Goal: Check status: Check status

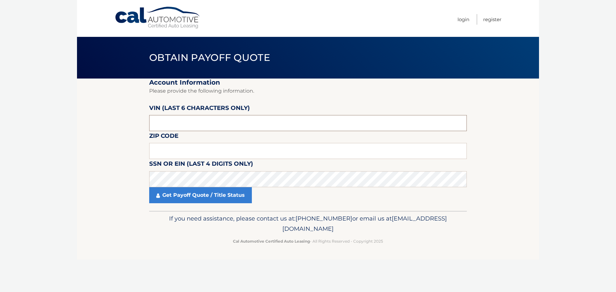
click at [172, 121] on input "text" at bounding box center [308, 123] width 318 height 16
type input "8*****"
type input "924061"
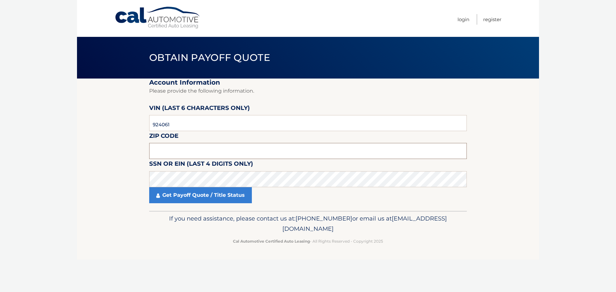
click at [209, 151] on input "text" at bounding box center [308, 151] width 318 height 16
type input "33076"
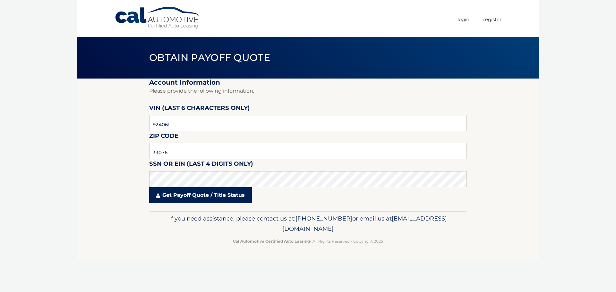
click at [202, 200] on link "Get Payoff Quote / Title Status" at bounding box center [200, 195] width 103 height 16
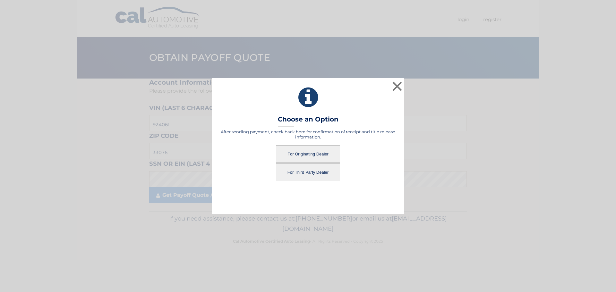
click at [314, 171] on button "For Third Party Dealer" at bounding box center [308, 173] width 64 height 18
click at [315, 177] on button "For Third Party Dealer" at bounding box center [308, 173] width 64 height 18
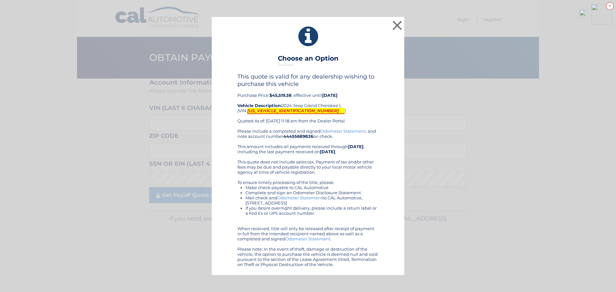
click at [276, 110] on mark "1C4RJKBG2R8924061" at bounding box center [295, 111] width 97 height 6
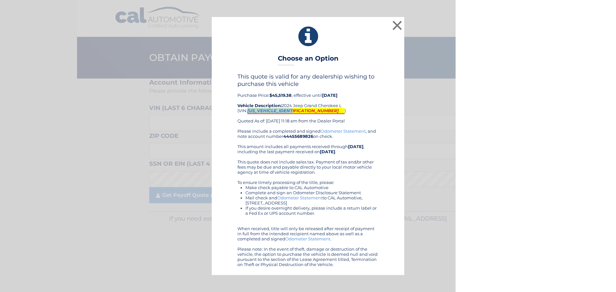
click at [276, 110] on mark "1C4RJKBG2R8924061" at bounding box center [295, 111] width 97 height 6
copy mark "1C4RJKBG2R8924061"
